Goal: Task Accomplishment & Management: Complete application form

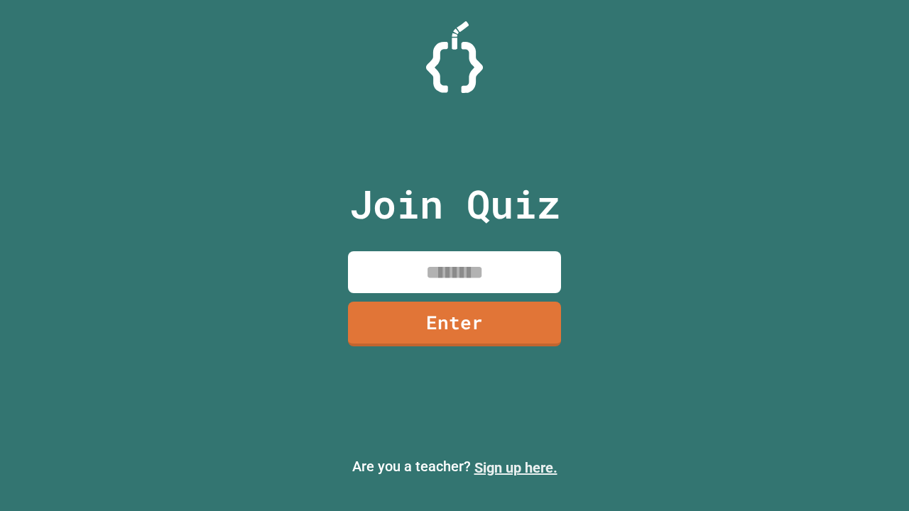
click at [516, 468] on link "Sign up here." at bounding box center [515, 467] width 83 height 17
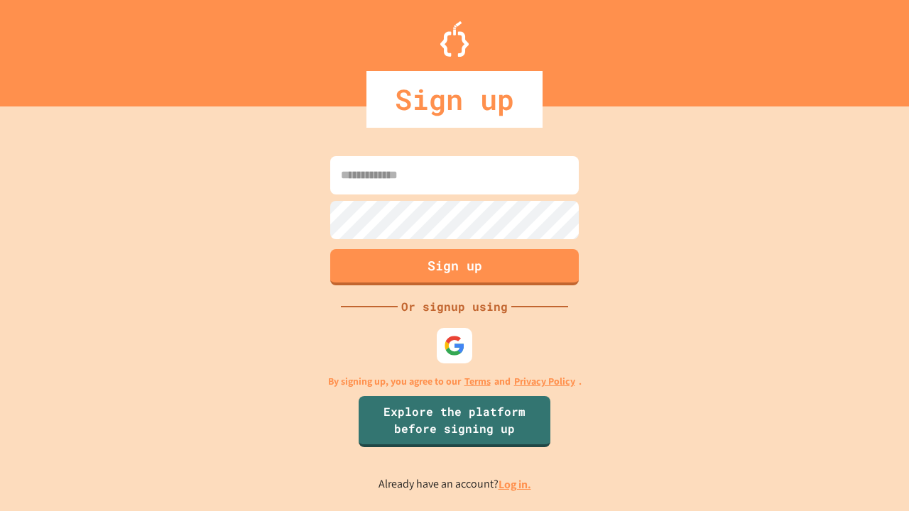
click at [516, 484] on link "Log in." at bounding box center [515, 484] width 33 height 15
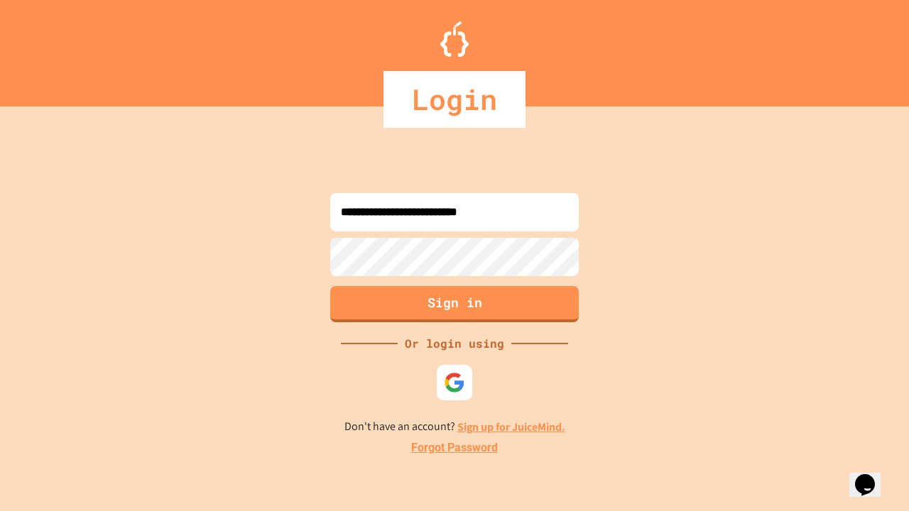
type input "**********"
